Goal: Task Accomplishment & Management: Manage account settings

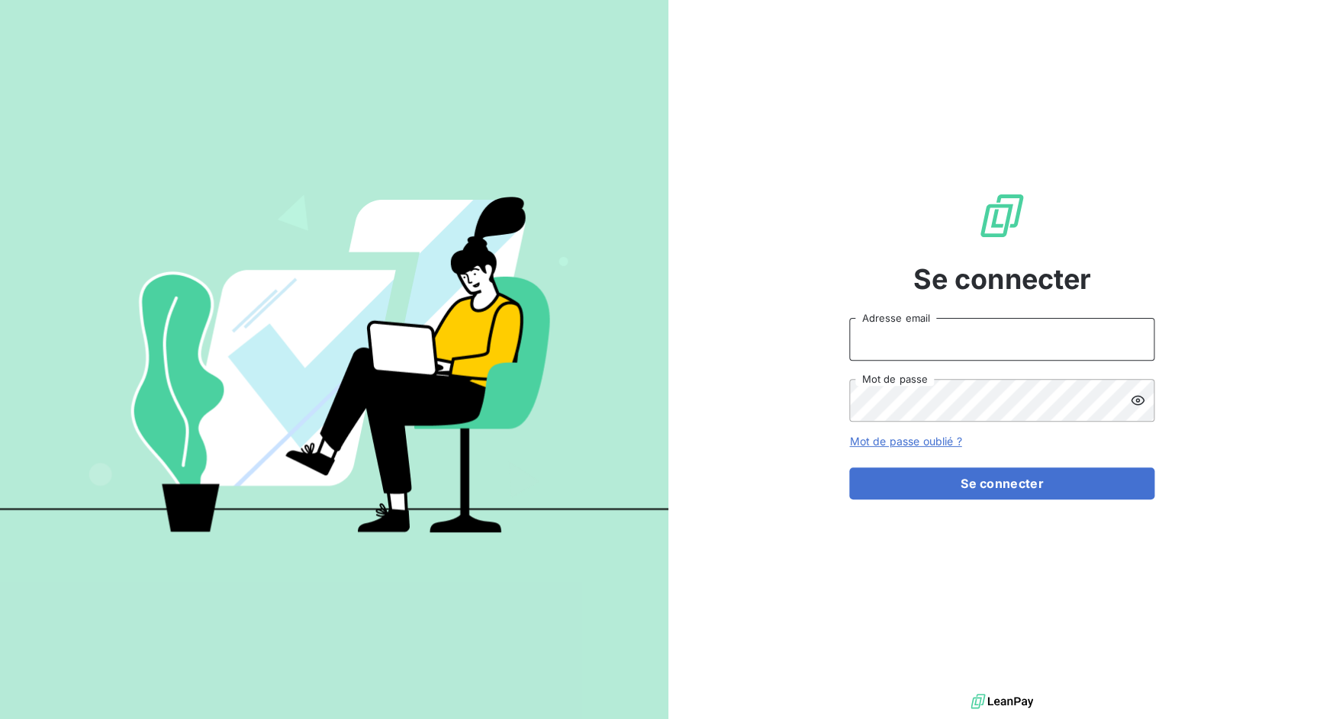
click at [940, 345] on input "Adresse email" at bounding box center [1001, 339] width 305 height 43
drag, startPoint x: 903, startPoint y: 342, endPoint x: 950, endPoint y: 340, distance: 47.3
click at [950, 340] on input "admin@3dcelo" at bounding box center [1001, 339] width 305 height 43
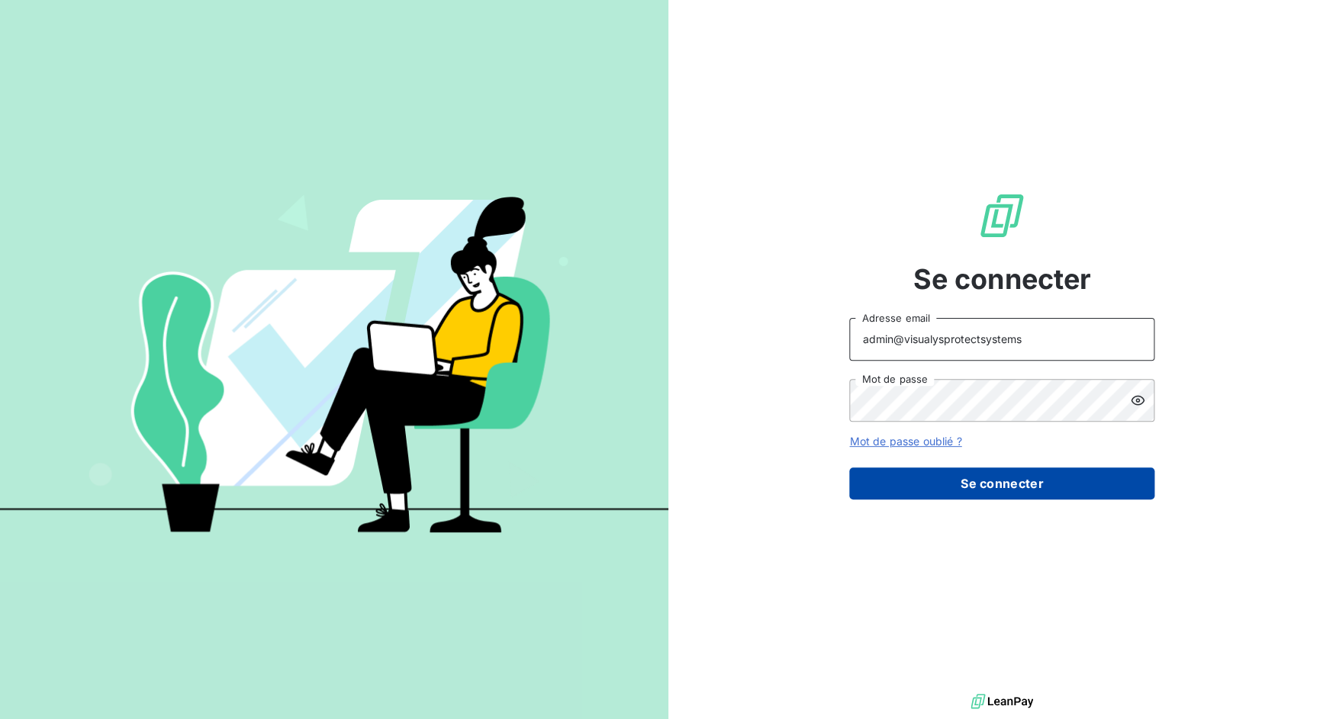
type input "admin@visualysprotectsystems"
click at [1013, 481] on button "Se connecter" at bounding box center [1001, 484] width 305 height 32
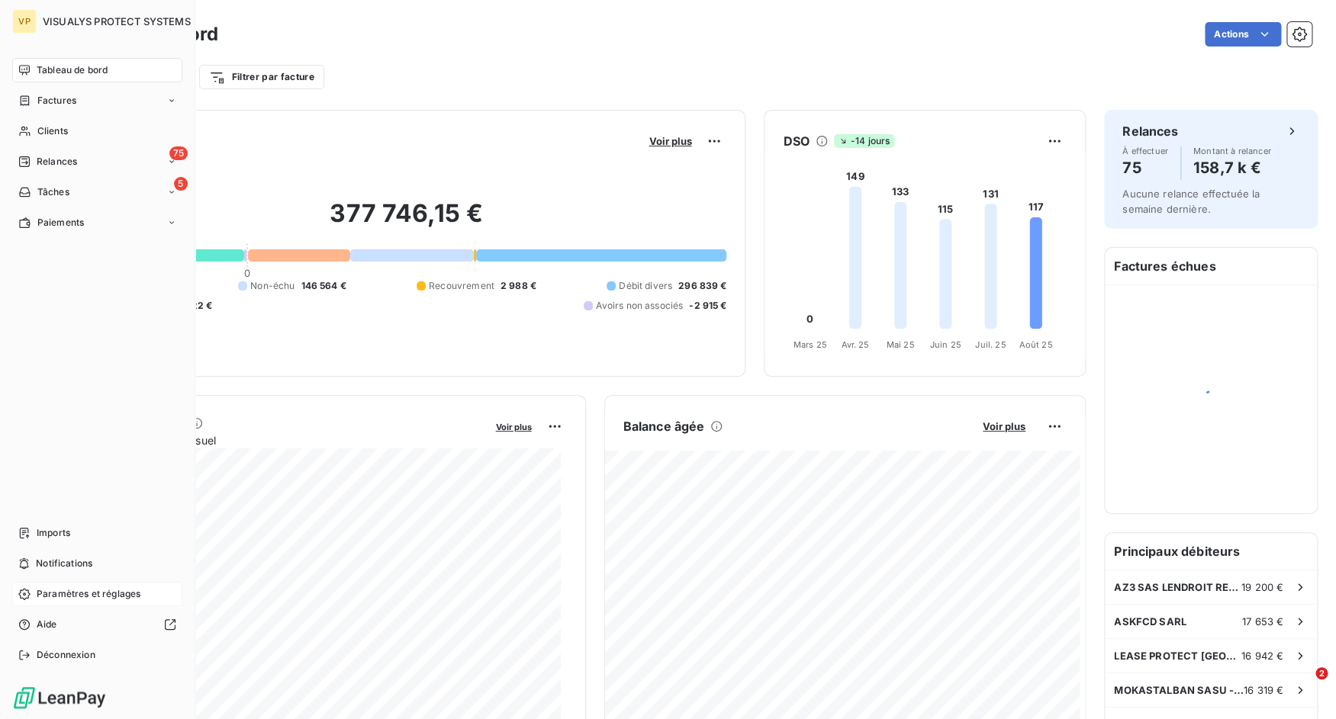
click at [22, 589] on icon at bounding box center [24, 594] width 12 height 12
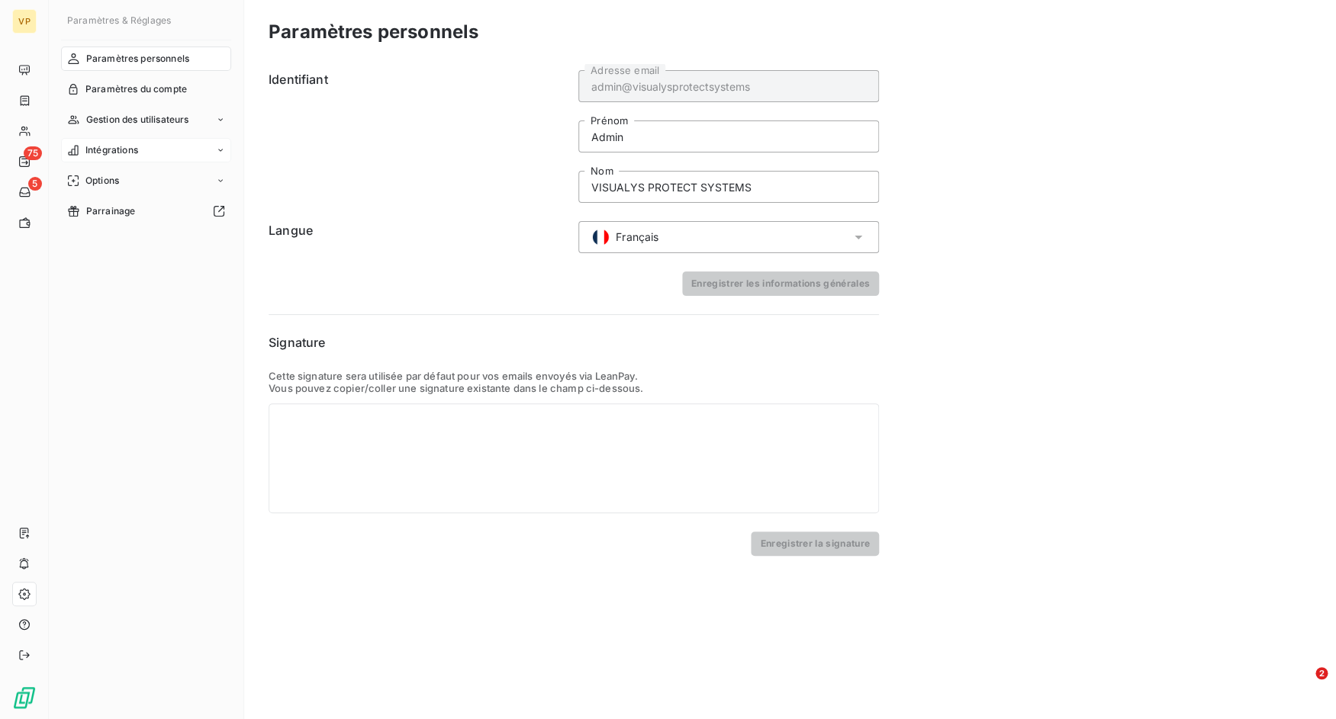
click at [133, 151] on span "Intégrations" at bounding box center [111, 150] width 53 height 14
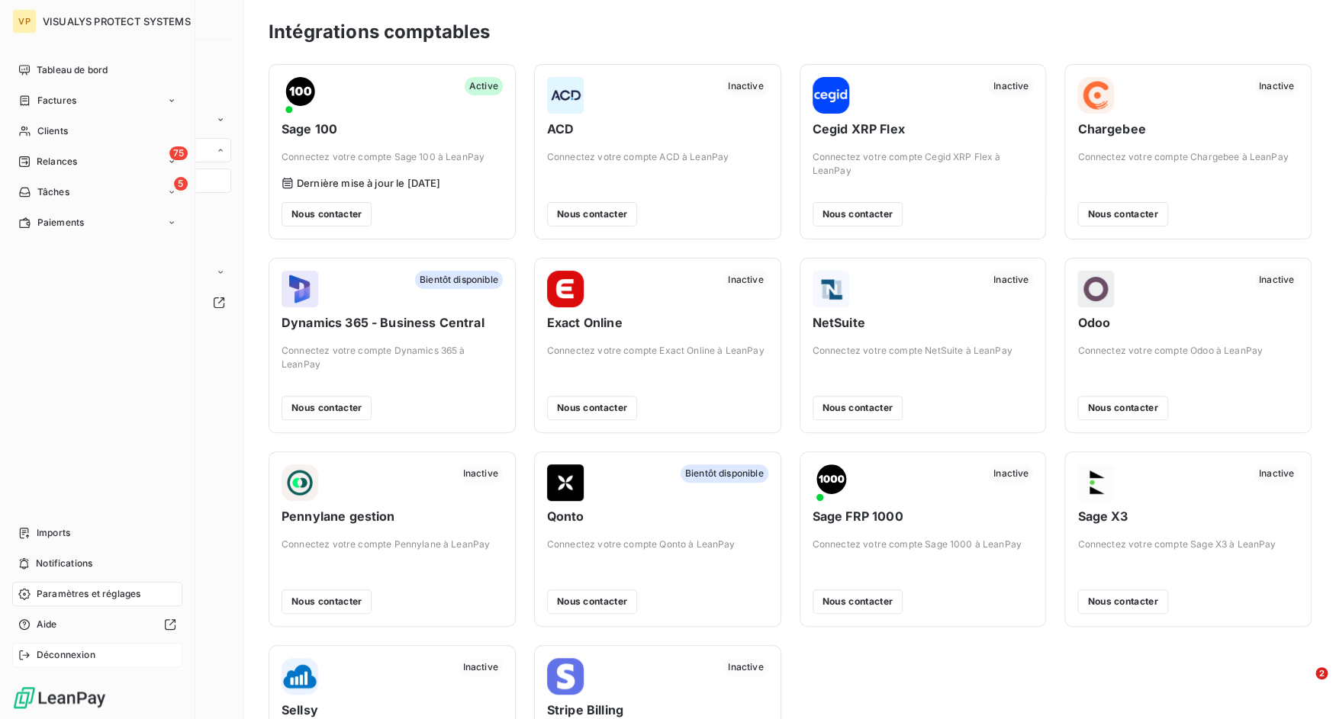
click at [87, 645] on div "Déconnexion" at bounding box center [97, 655] width 170 height 24
